Goal: Information Seeking & Learning: Learn about a topic

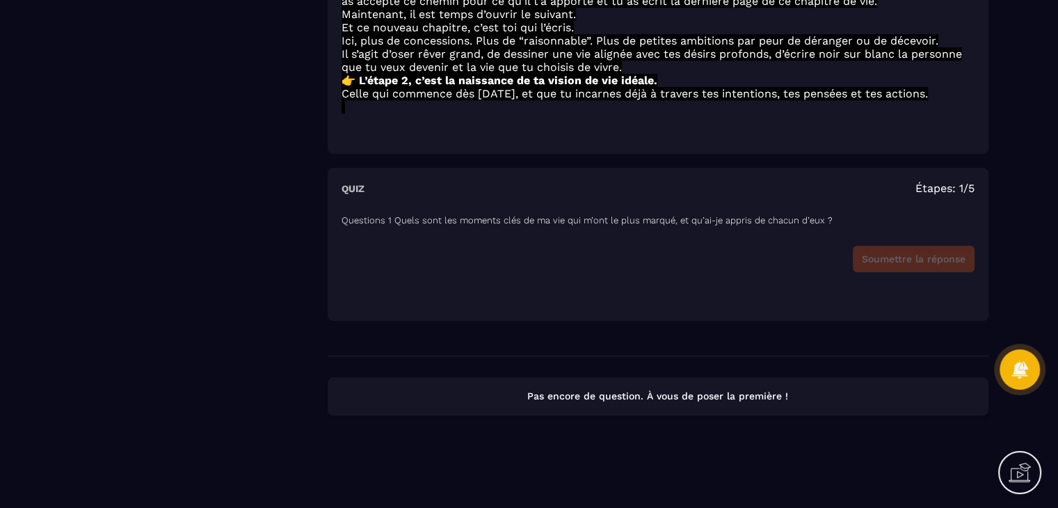
scroll to position [1183, 0]
click at [634, 229] on div "Questions 1 Quels sont les moments clés de ma vie qui m’ont le plus marqué, et …" at bounding box center [657, 254] width 633 height 105
click at [883, 260] on div "Soumettre la réponse" at bounding box center [657, 258] width 633 height 26
click at [946, 264] on div "Soumettre la réponse" at bounding box center [657, 258] width 633 height 26
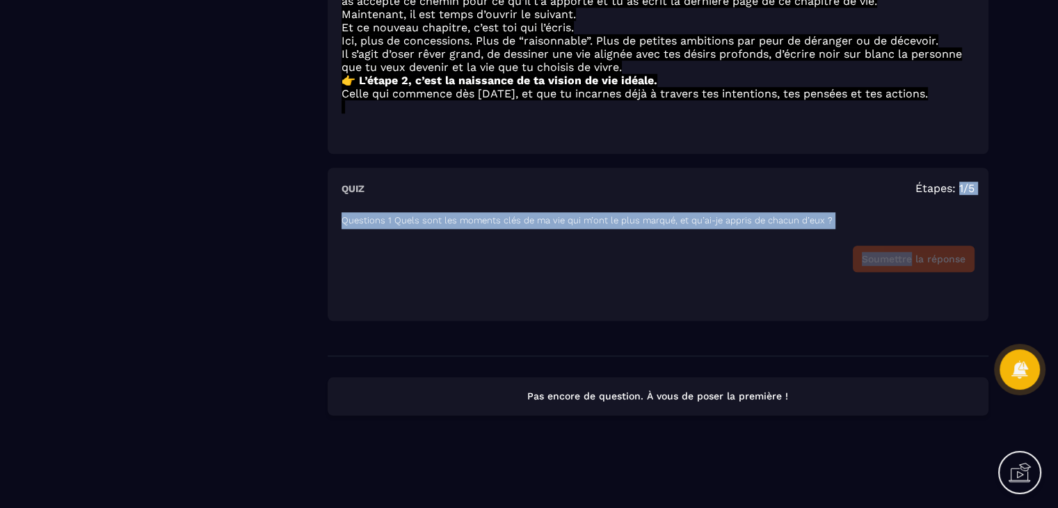
drag, startPoint x: 912, startPoint y: 257, endPoint x: 960, endPoint y: 181, distance: 89.9
click at [960, 181] on div "Quiz Étapes: 1/5 Questions 1 Quels sont les moments clés de ma vie qui m’ont le…" at bounding box center [658, 244] width 661 height 153
click at [960, 182] on span "Étapes: 1/5" at bounding box center [944, 188] width 59 height 13
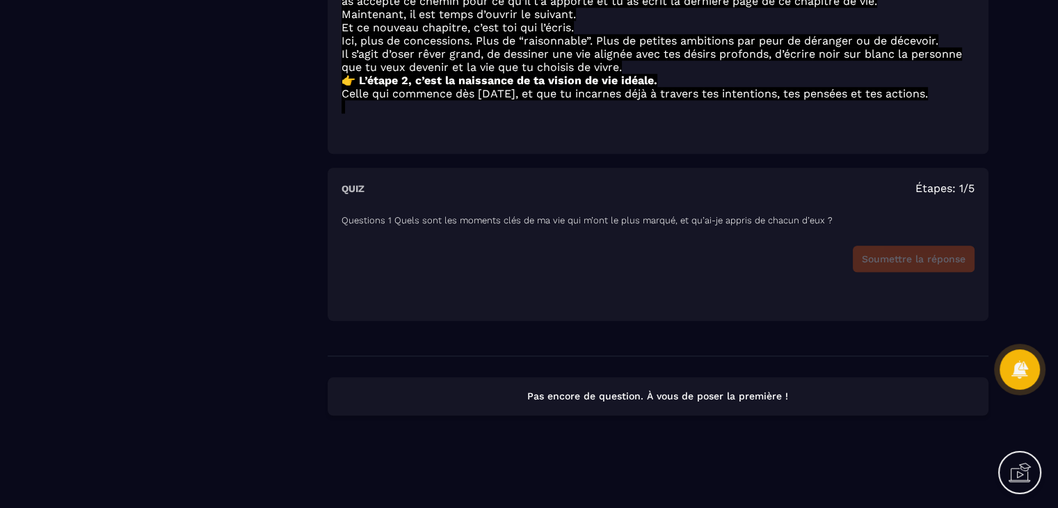
click at [926, 264] on div "Soumettre la réponse" at bounding box center [657, 258] width 633 height 26
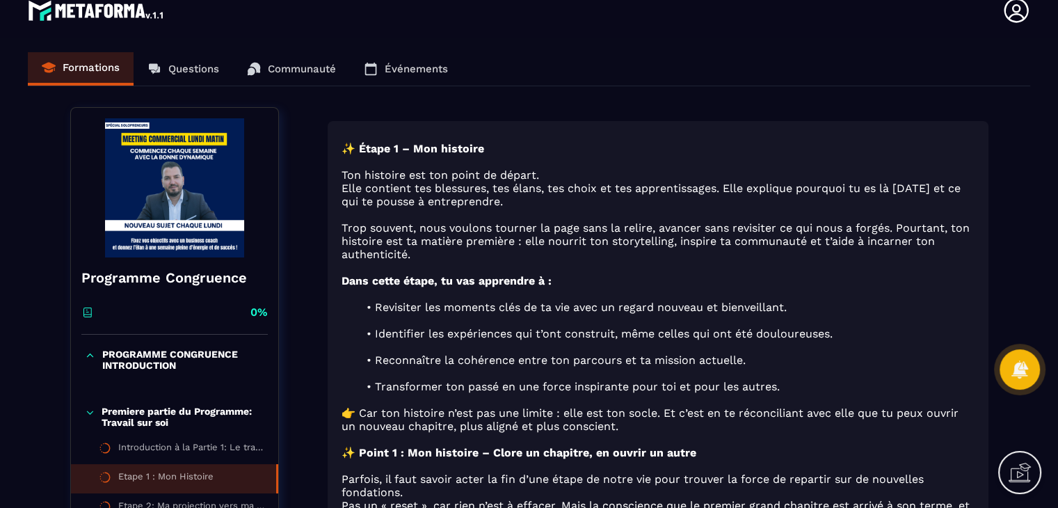
scroll to position [0, 0]
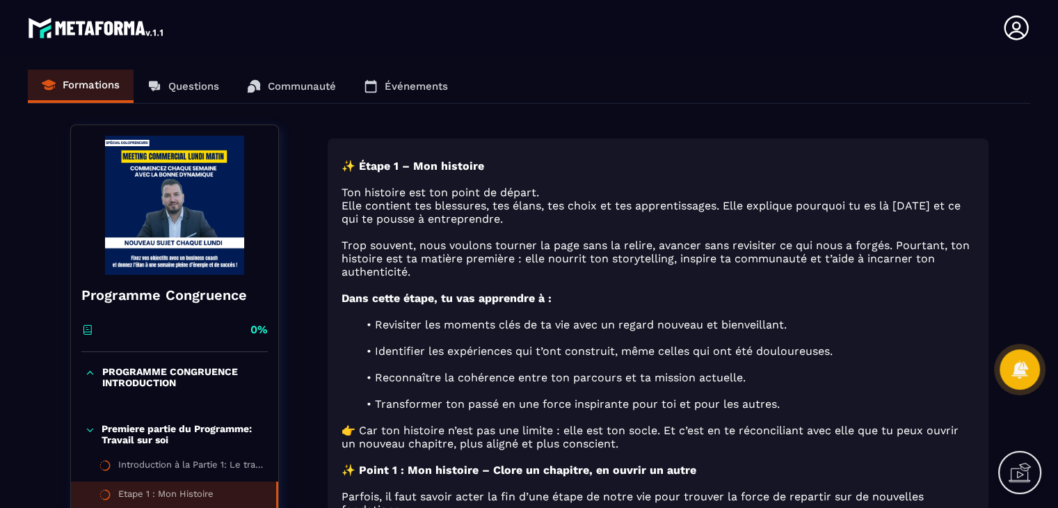
click at [184, 88] on div "Formations Questions Communauté Événements" at bounding box center [529, 87] width 1002 height 34
